Goal: Book appointment/travel/reservation

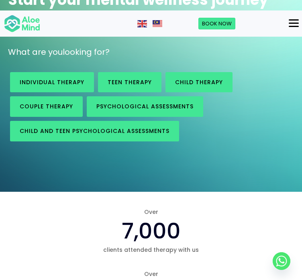
scroll to position [86, 0]
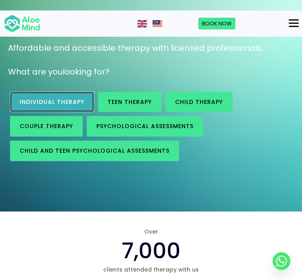
click at [67, 98] on span "Individual therapy" at bounding box center [52, 102] width 65 height 8
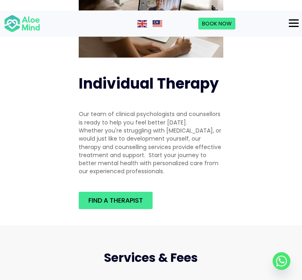
scroll to position [79, 0]
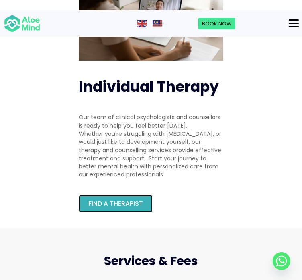
click at [123, 199] on span "Find a therapist" at bounding box center [115, 203] width 55 height 9
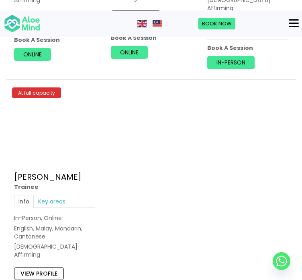
scroll to position [3113, 0]
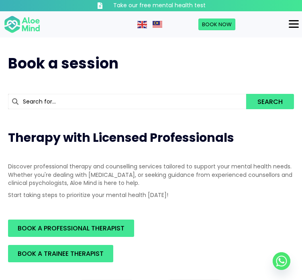
scroll to position [96, 0]
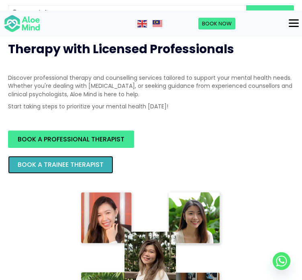
click at [75, 160] on span "BOOK A TRAINEE THERAPIST" at bounding box center [61, 164] width 86 height 9
